Goal: Communication & Community: Answer question/provide support

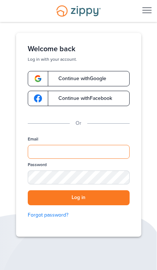
click at [112, 154] on input "Email" at bounding box center [79, 152] width 102 height 14
type input "**********"
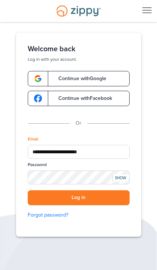
click at [79, 197] on button "Log in" at bounding box center [79, 197] width 102 height 15
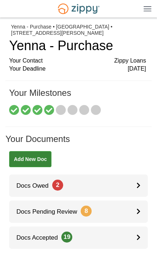
click at [127, 180] on link "Docs Owed 2" at bounding box center [78, 185] width 139 height 22
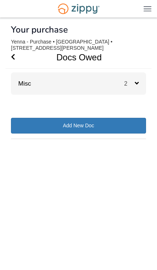
click at [145, 80] on div "2" at bounding box center [135, 83] width 22 height 22
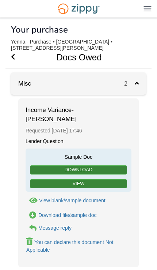
click at [107, 179] on link "View" at bounding box center [78, 183] width 97 height 9
click at [67, 225] on div "Message reply" at bounding box center [54, 228] width 33 height 6
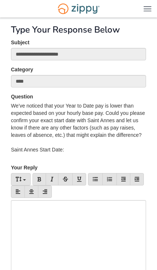
click at [112, 236] on div at bounding box center [78, 247] width 135 height 95
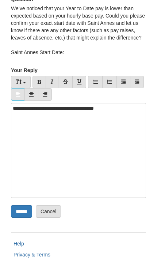
scroll to position [97, 0]
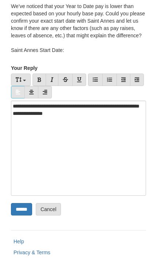
click at [20, 216] on input "******" at bounding box center [21, 211] width 21 height 12
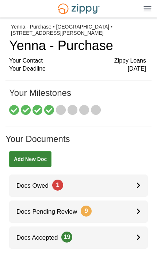
click at [134, 181] on link "Docs Owed 1" at bounding box center [78, 185] width 139 height 22
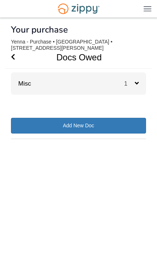
click at [141, 90] on div "1" at bounding box center [135, 83] width 22 height 22
